Goal: Information Seeking & Learning: Learn about a topic

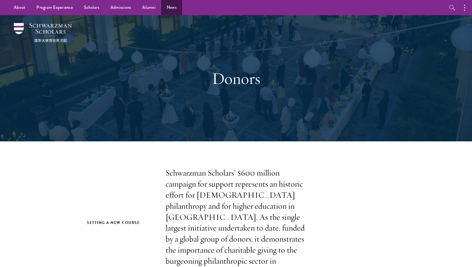
click at [172, 7] on link "News" at bounding box center [171, 7] width 21 height 15
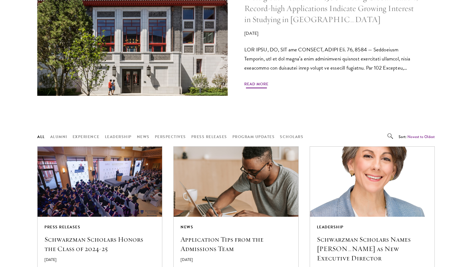
scroll to position [340, 0]
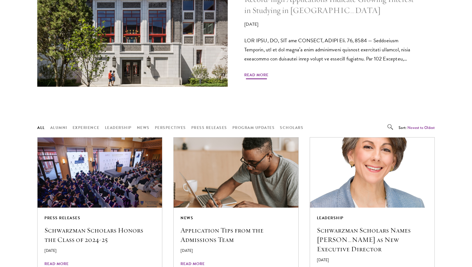
click at [261, 71] on span "Read More" at bounding box center [256, 75] width 24 height 9
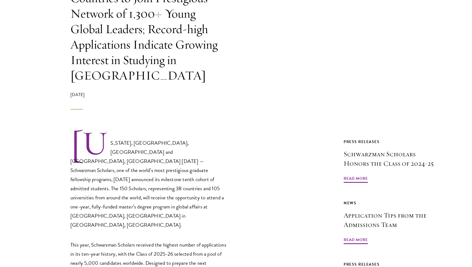
scroll to position [222, 0]
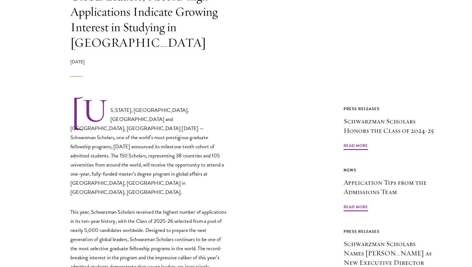
click at [166, 104] on p "NEW YORK, NY, USA and BEIJING, CHINA Jan. 15, 2025 — Schwarzman Scholars, one o…" at bounding box center [148, 146] width 157 height 99
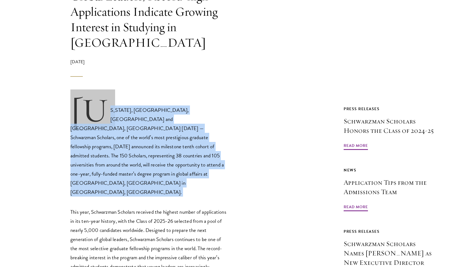
click at [166, 104] on p "NEW YORK, NY, USA and BEIJING, CHINA Jan. 15, 2025 — Schwarzman Scholars, one o…" at bounding box center [148, 146] width 157 height 99
click at [164, 207] on p "This year, Schwarzman Scholars received the highest number of applications in i…" at bounding box center [148, 248] width 157 height 82
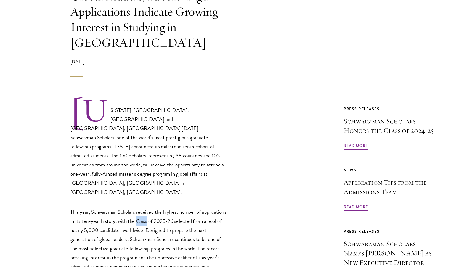
click at [164, 207] on p "This year, Schwarzman Scholars received the highest number of applications in i…" at bounding box center [148, 248] width 157 height 82
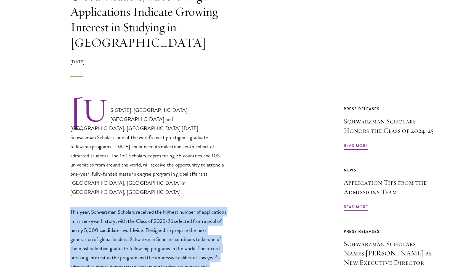
click at [164, 207] on p "This year, Schwarzman Scholars received the highest number of applications in i…" at bounding box center [148, 248] width 157 height 82
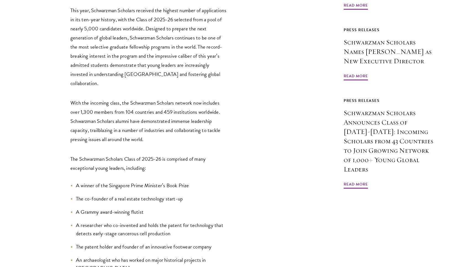
click at [180, 154] on p "The Schwarzman Scholars Class of 2025-26 is comprised of many exceptional young…" at bounding box center [148, 163] width 157 height 18
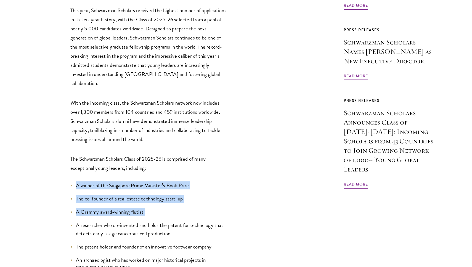
drag, startPoint x: 175, startPoint y: 127, endPoint x: 175, endPoint y: 168, distance: 41.1
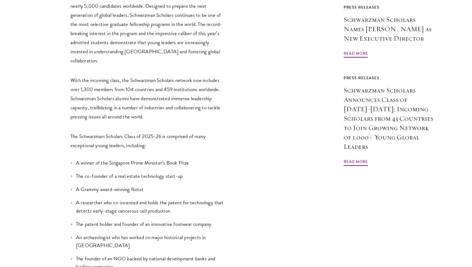
scroll to position [550, 0]
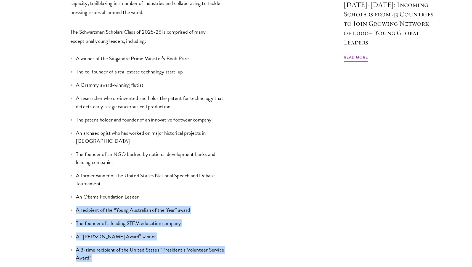
drag, startPoint x: 183, startPoint y: 142, endPoint x: 189, endPoint y: 241, distance: 98.9
click at [189, 241] on ul "A winner of the Singapore Prime Minister’s Book Prize The co-founder of a real …" at bounding box center [148, 184] width 157 height 260
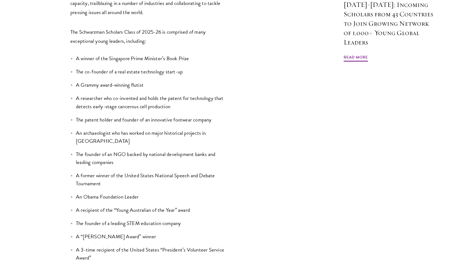
click at [189, 241] on ul "A winner of the Singapore Prime Minister’s Book Prize The co-founder of a real …" at bounding box center [148, 184] width 157 height 260
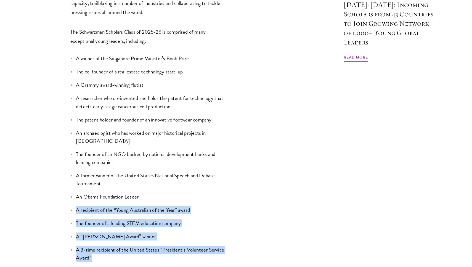
drag, startPoint x: 192, startPoint y: 253, endPoint x: 187, endPoint y: 132, distance: 120.7
click at [187, 132] on ul "A winner of the Singapore Prime Minister’s Book Prize The co-founder of a real …" at bounding box center [148, 184] width 157 height 260
click at [187, 193] on li "An Obama Foundation Leader" at bounding box center [148, 197] width 157 height 8
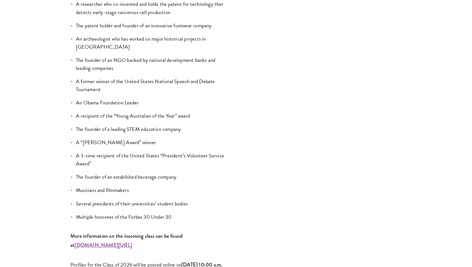
scroll to position [645, 0]
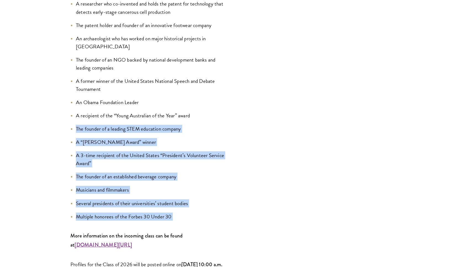
drag, startPoint x: 188, startPoint y: 162, endPoint x: 179, endPoint y: 62, distance: 100.2
click at [179, 62] on ul "A winner of the Singapore Prime Minister’s Book Prize The co-founder of a real …" at bounding box center [148, 90] width 157 height 260
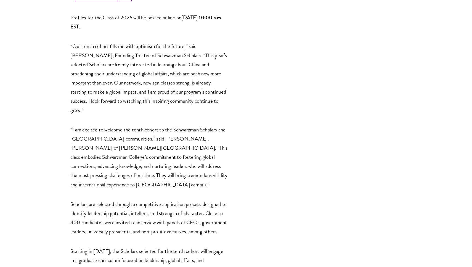
scroll to position [902, 0]
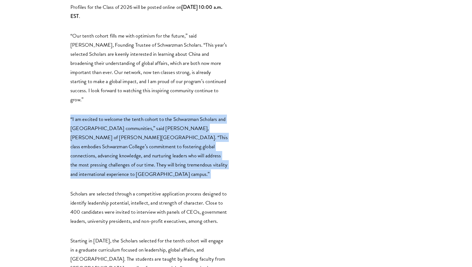
drag, startPoint x: 186, startPoint y: 52, endPoint x: 230, endPoint y: 112, distance: 74.8
click at [237, 112] on div "NEW YORK, NY, USA and BEIJING, CHINA Jan. 15, 2025 — Schwarzman Scholars, one o…" at bounding box center [182, 73] width 290 height 1313
click at [230, 112] on div "NEW YORK, NY, USA and BEIJING, CHINA Jan. 15, 2025 — Schwarzman Scholars, one o…" at bounding box center [182, 73] width 290 height 1313
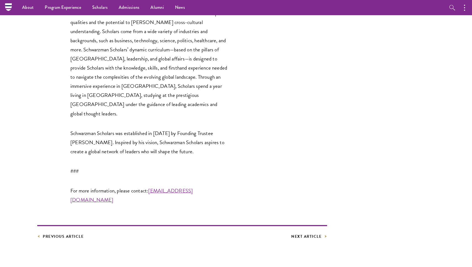
scroll to position [1404, 0]
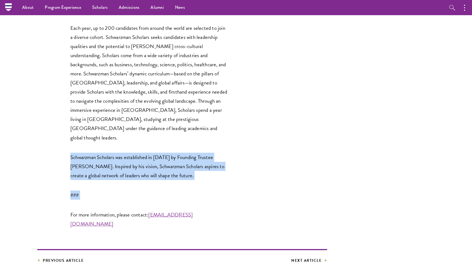
drag, startPoint x: 230, startPoint y: 112, endPoint x: 216, endPoint y: 53, distance: 61.2
click at [216, 53] on p "Each year, up to 200 candidates from around the world are selected to join a di…" at bounding box center [148, 82] width 157 height 119
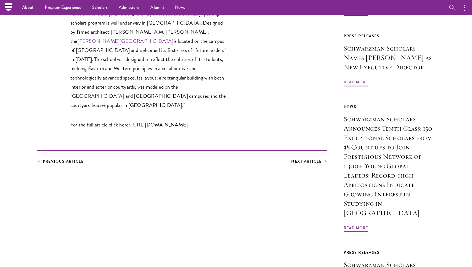
scroll to position [200, 0]
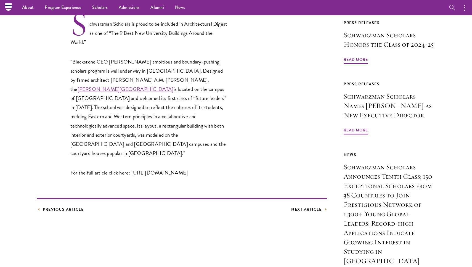
click at [174, 85] on link "Stephen A. Schwarzman College" at bounding box center [126, 89] width 96 height 8
drag, startPoint x: 83, startPoint y: 164, endPoint x: 156, endPoint y: 175, distance: 74.3
click at [156, 175] on p "For the full article click here: http://www.architecturaldigest.com/story/the-9…" at bounding box center [148, 172] width 157 height 9
copy p "http://www.architecturaldigest.com/story/the-9-best-new-university-buildings-ar…"
